Goal: Task Accomplishment & Management: Use online tool/utility

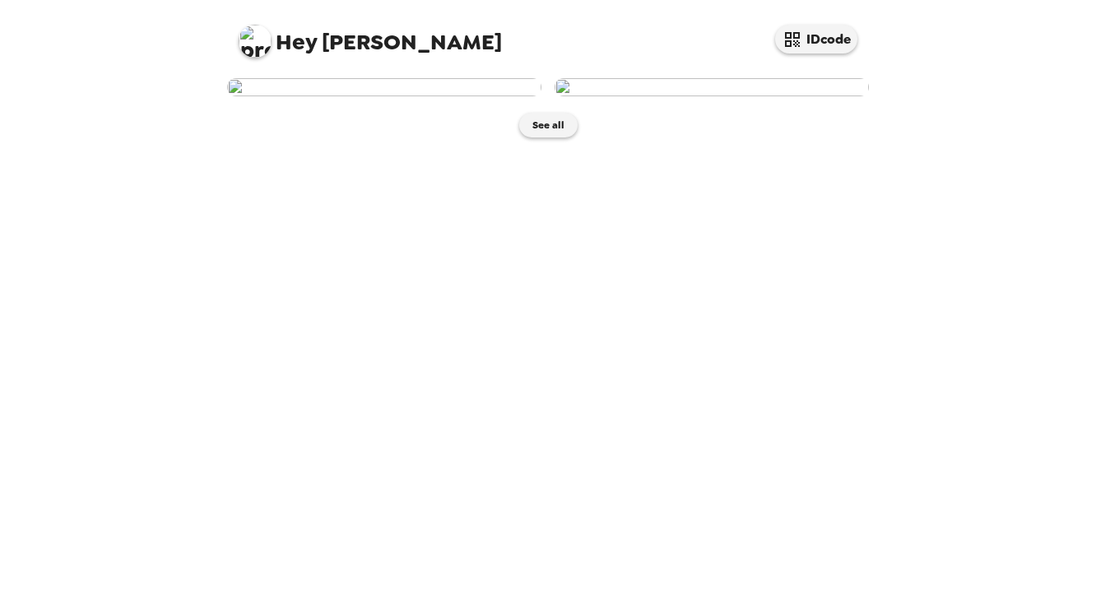
click at [463, 96] on img at bounding box center [384, 87] width 314 height 18
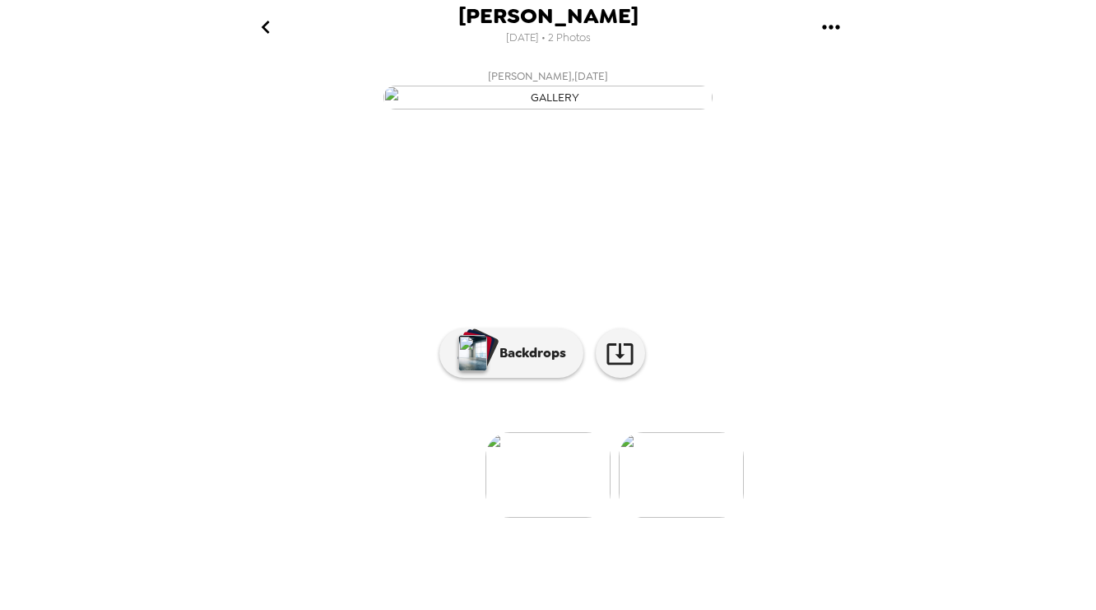
click at [834, 23] on icon "gallery menu" at bounding box center [831, 27] width 26 height 26
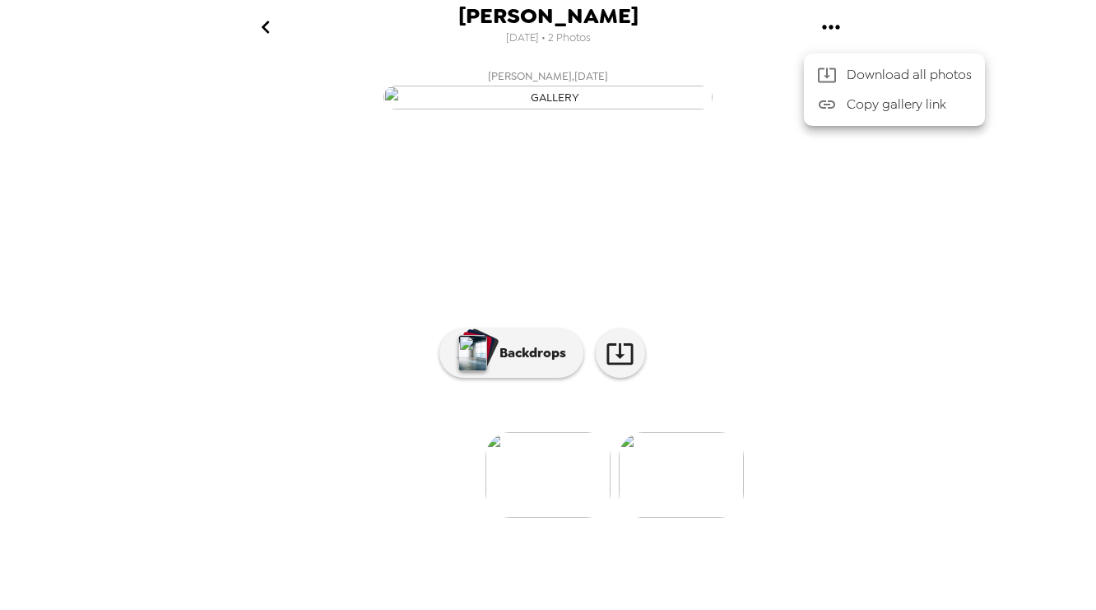
click at [524, 524] on div at bounding box center [548, 305] width 1096 height 610
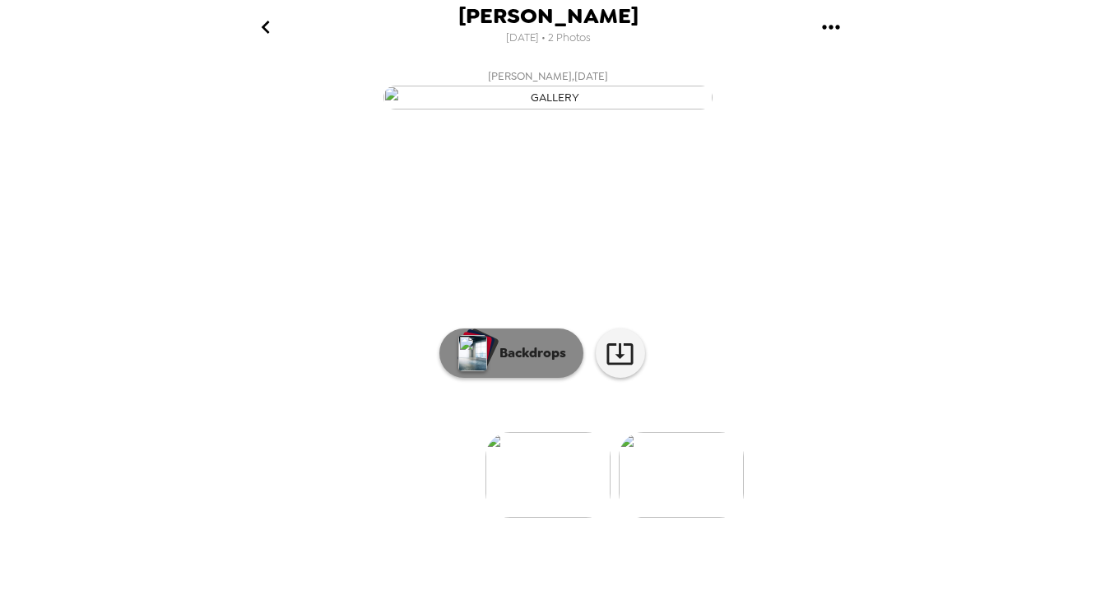
click at [500, 363] on p "Backdrops" at bounding box center [528, 353] width 75 height 20
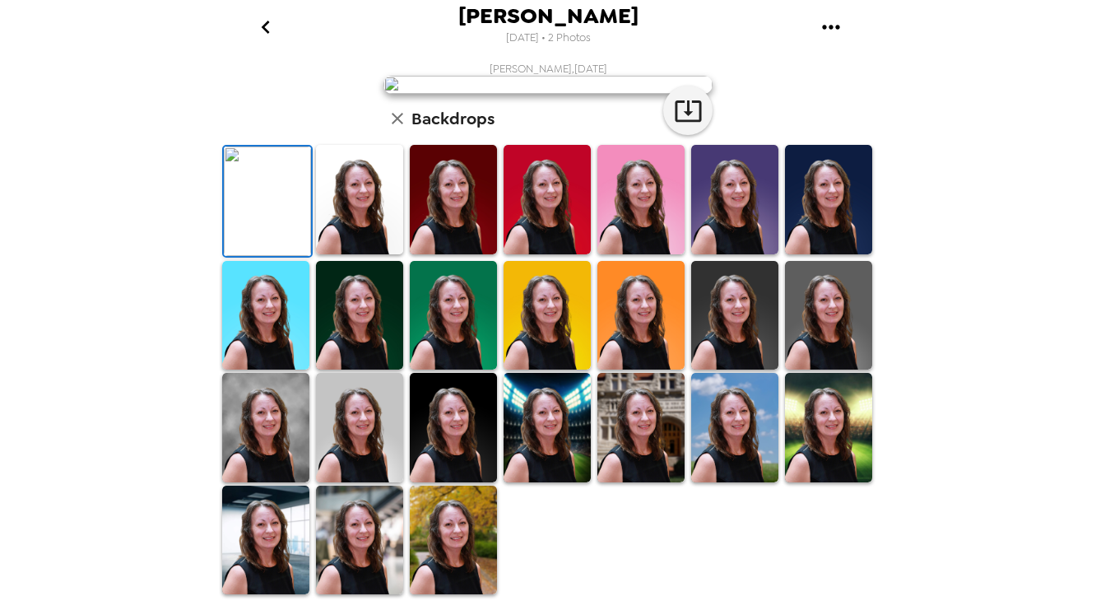
scroll to position [388, 0]
click at [379, 519] on img at bounding box center [359, 540] width 87 height 109
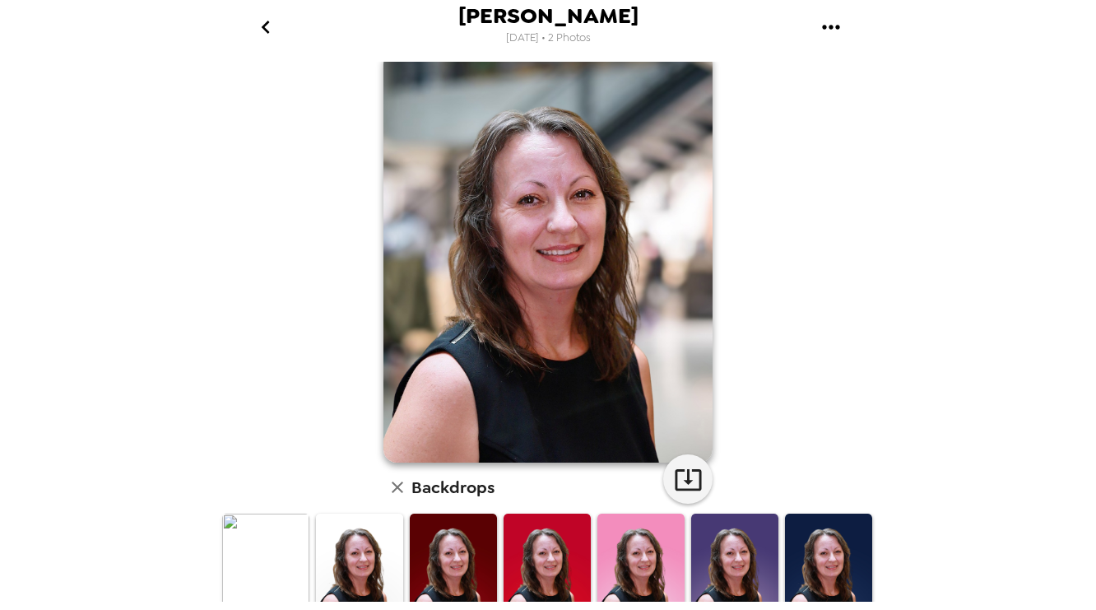
scroll to position [0, 0]
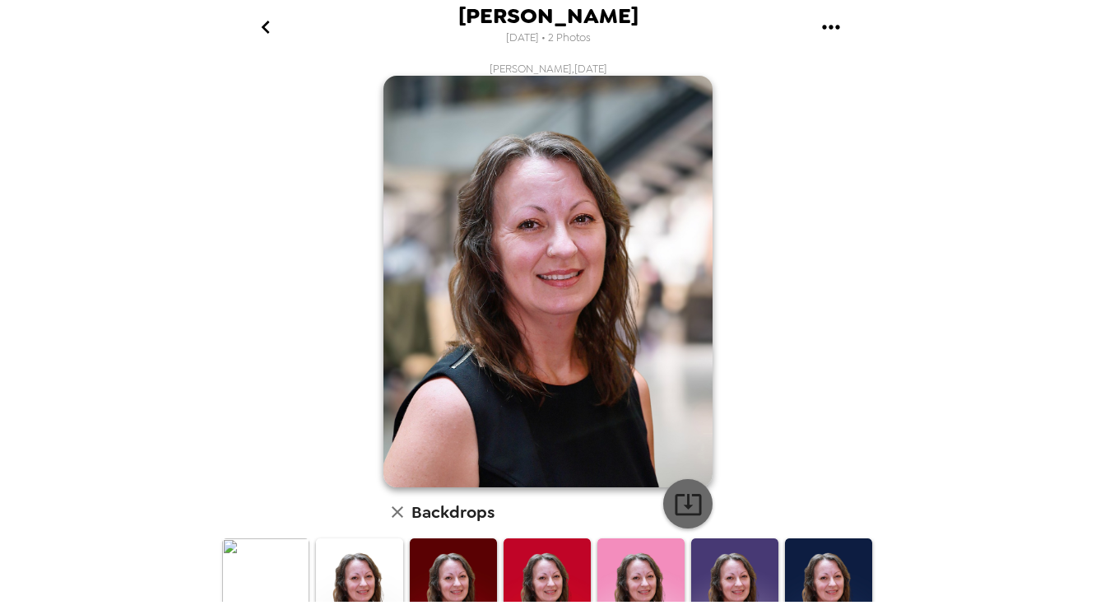
click at [688, 504] on icon "button" at bounding box center [688, 504] width 26 height 21
